Goal: Task Accomplishment & Management: Complete application form

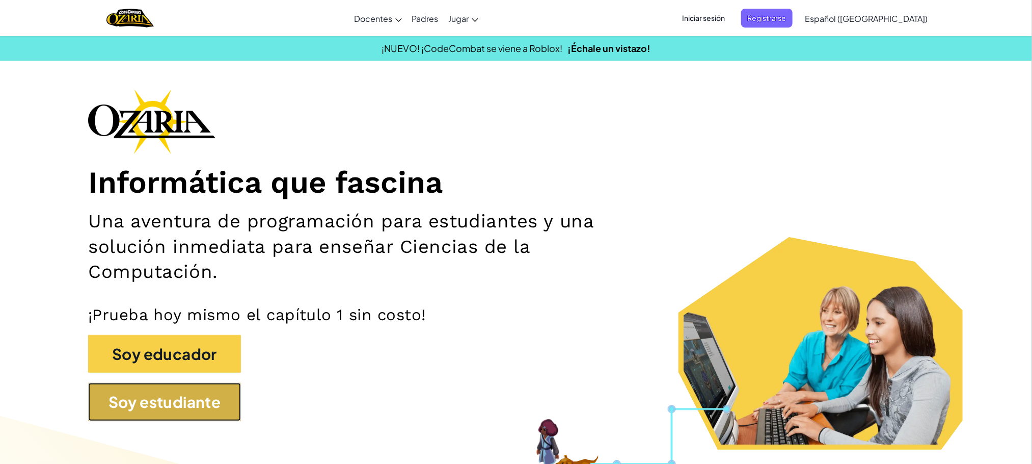
click at [167, 397] on button "Soy estudiante" at bounding box center [164, 402] width 153 height 38
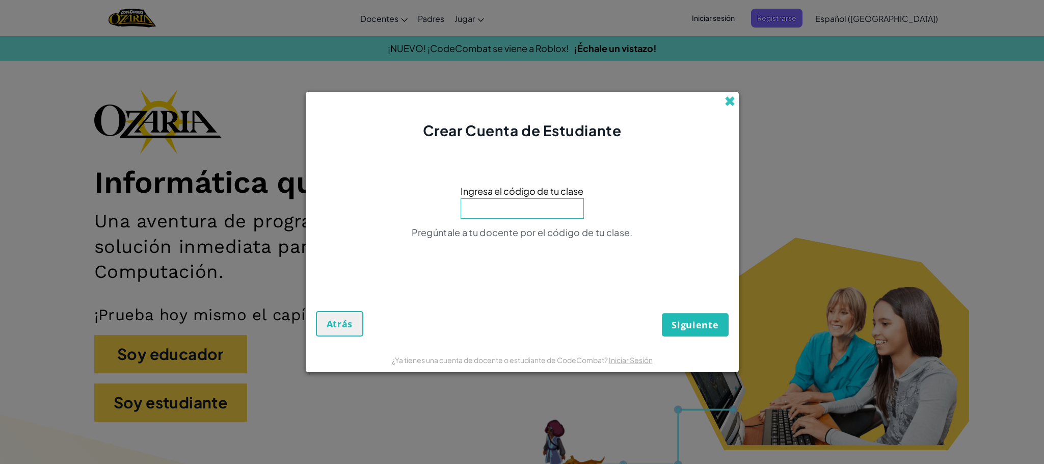
click at [725, 102] on span at bounding box center [730, 101] width 11 height 11
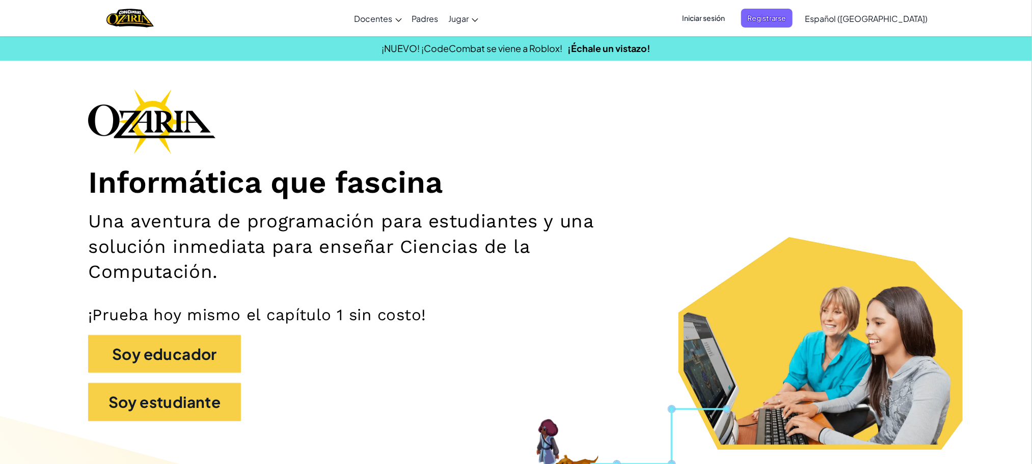
click at [731, 16] on span "Iniciar sesión" at bounding box center [703, 18] width 55 height 19
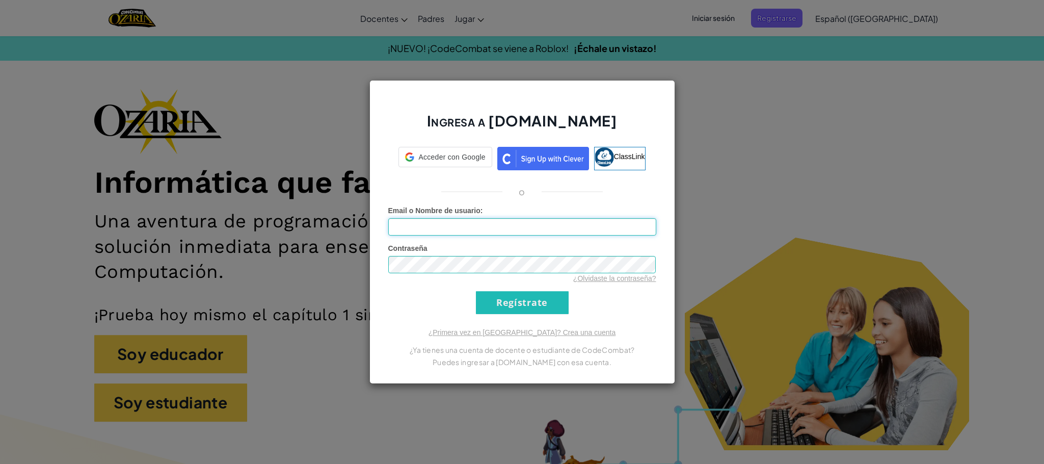
type input "[PERSON_NAME]"
click at [530, 300] on input "Regístrate" at bounding box center [522, 302] width 93 height 23
